Goal: Entertainment & Leisure: Consume media (video, audio)

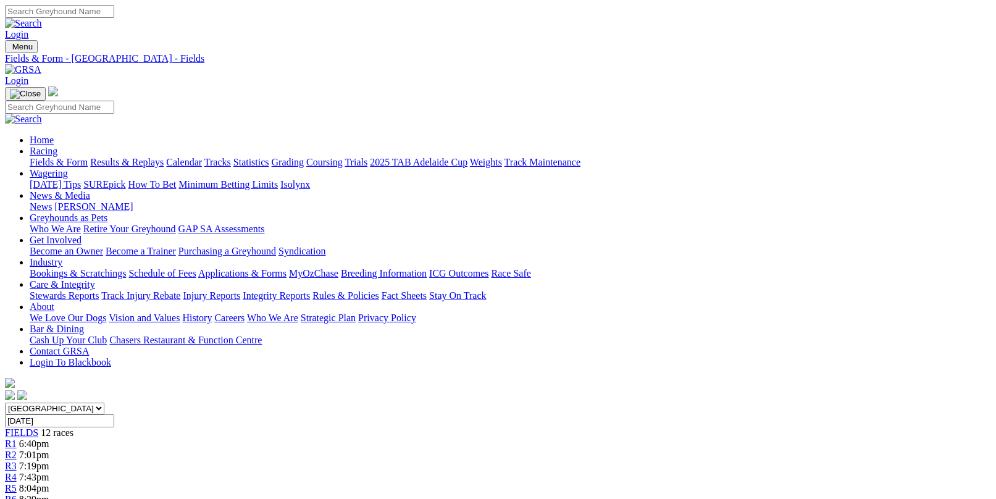
scroll to position [1297, 0]
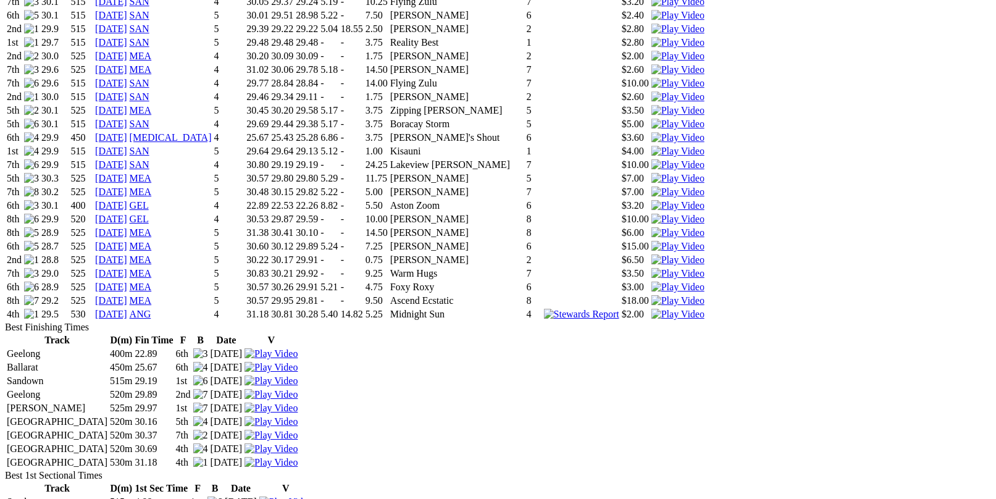
scroll to position [1420, 0]
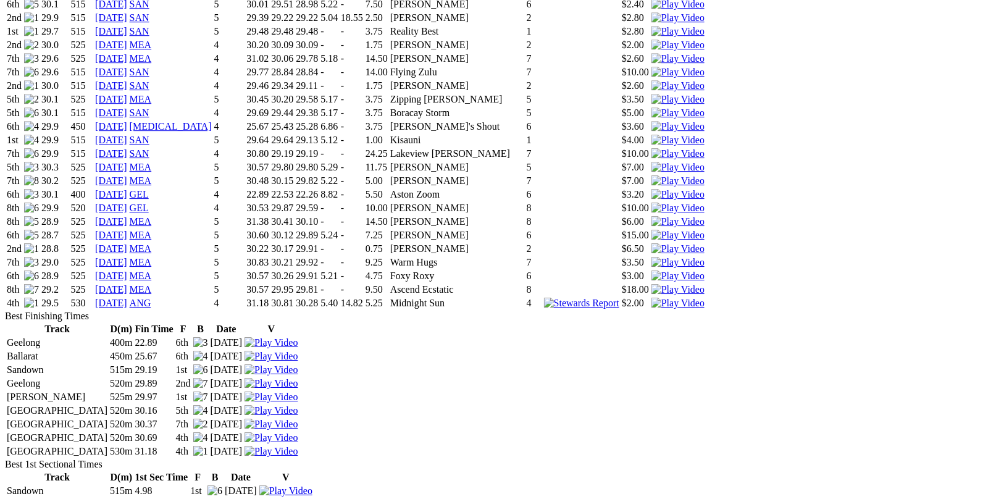
click at [680, 298] on img at bounding box center [677, 303] width 53 height 11
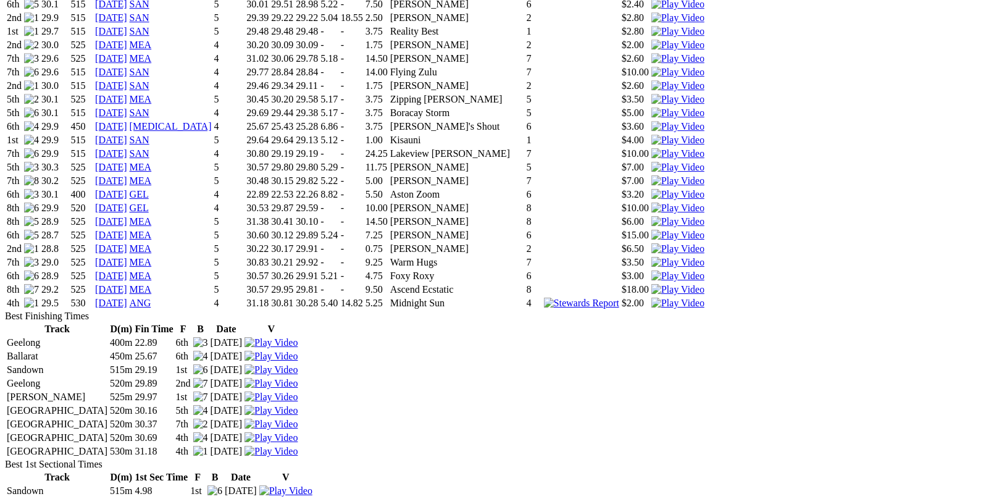
click at [678, 243] on img at bounding box center [677, 248] width 53 height 11
click at [680, 257] on img at bounding box center [677, 262] width 53 height 11
